Goal: Transaction & Acquisition: Book appointment/travel/reservation

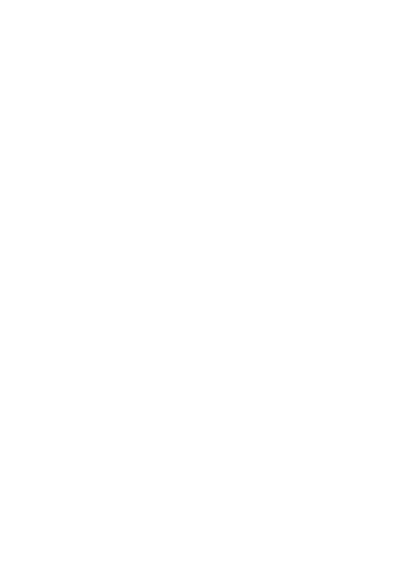
scroll to position [7932, 0]
click at [228, 367] on div at bounding box center [207, 307] width 374 height 211
click at [222, 312] on div at bounding box center [207, 262] width 374 height 211
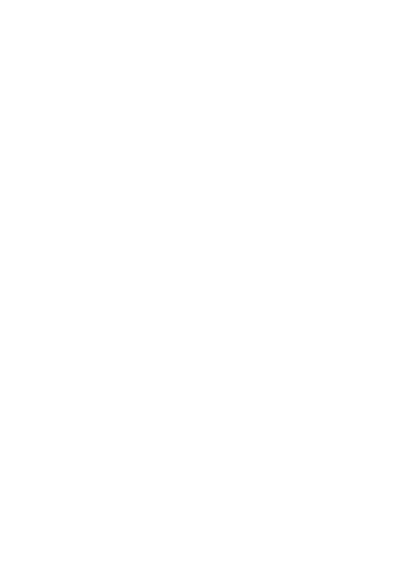
click at [34, 246] on div at bounding box center [207, 174] width 374 height 211
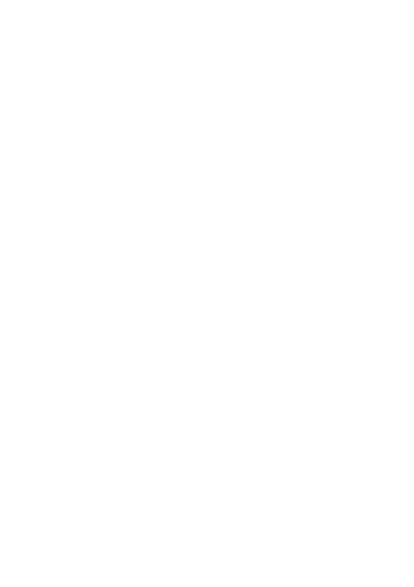
click at [396, 200] on icon at bounding box center [393, 194] width 21 height 18
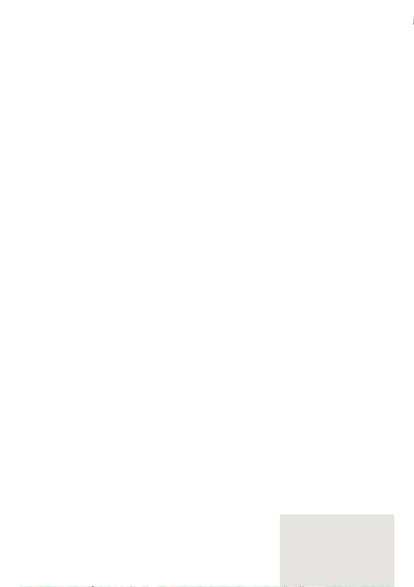
scroll to position [1504, 0]
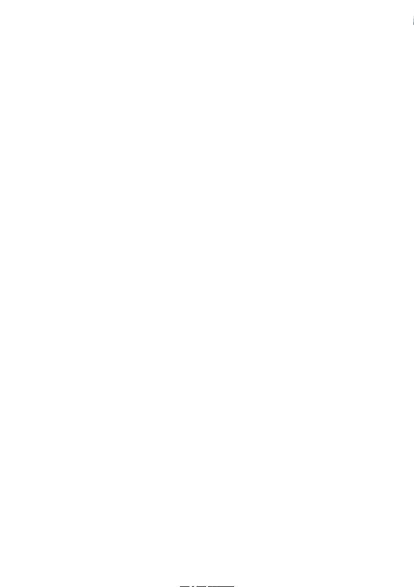
scroll to position [1767, 0]
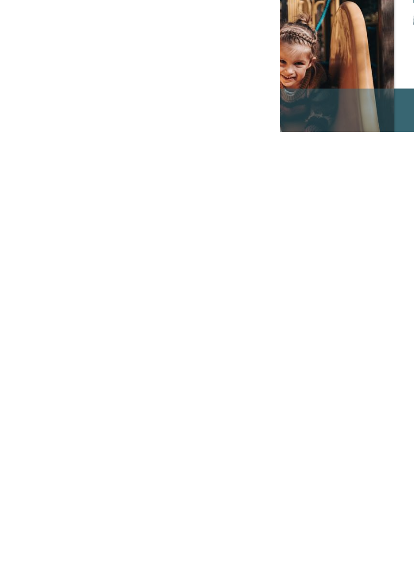
click at [410, 204] on div "Familienhotel finden Angebote Erlebnisreich [GEOGRAPHIC_DATA]" at bounding box center [207, 183] width 414 height 374
